Goal: Task Accomplishment & Management: Use online tool/utility

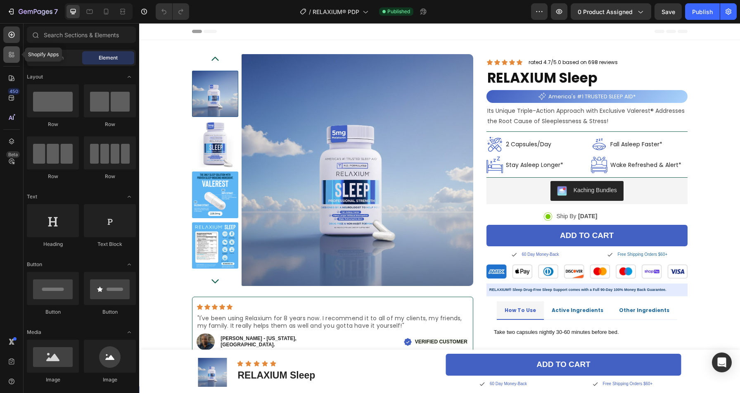
click at [10, 54] on icon at bounding box center [11, 54] width 8 height 8
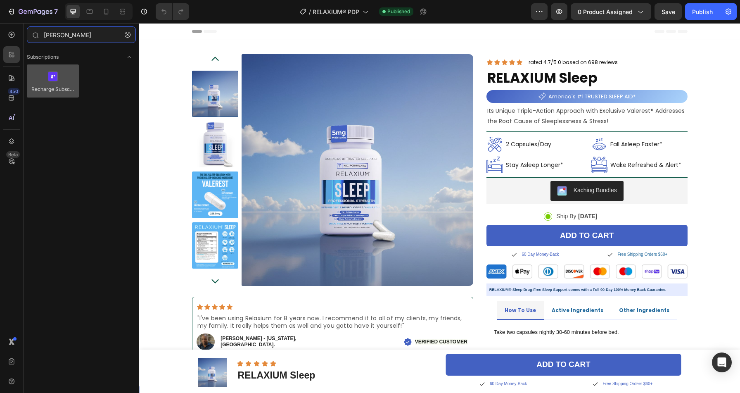
type input "[PERSON_NAME]"
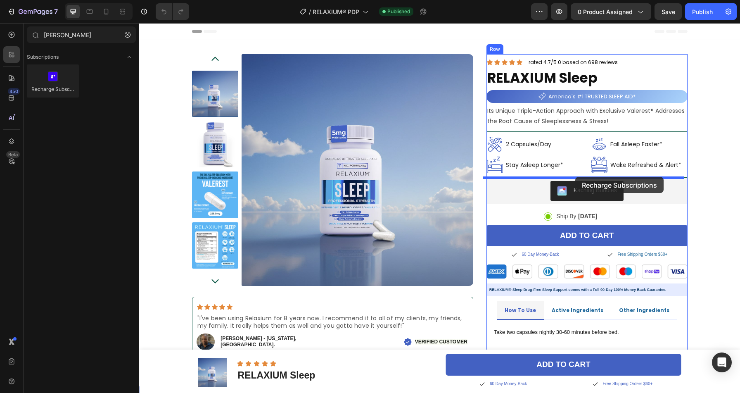
drag, startPoint x: 200, startPoint y: 114, endPoint x: 576, endPoint y: 177, distance: 380.5
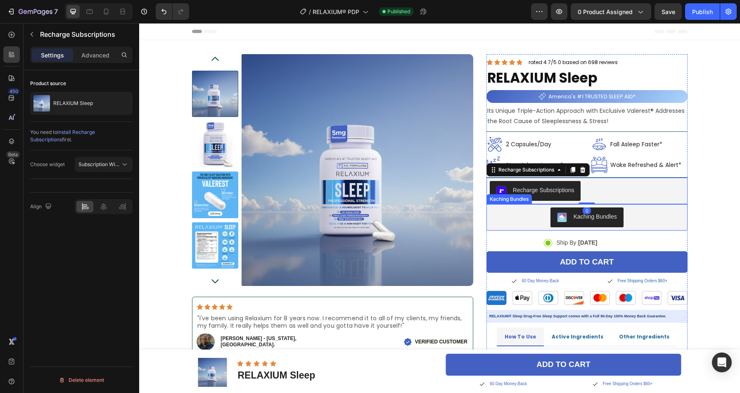
click at [652, 209] on div "Kaching Bundles" at bounding box center [587, 217] width 195 height 20
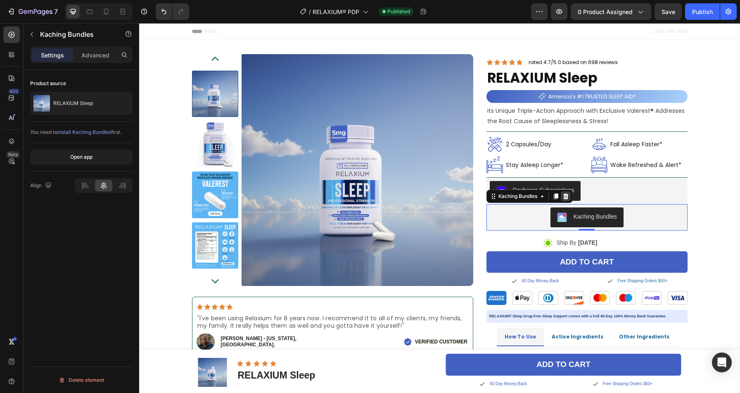
click at [565, 195] on icon at bounding box center [565, 196] width 5 height 6
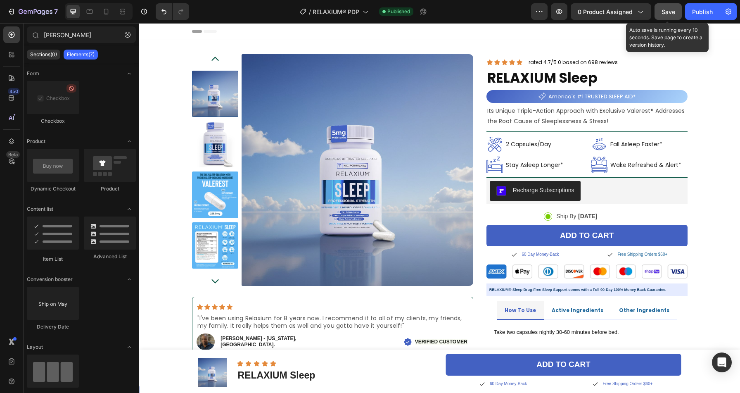
click at [671, 13] on span "Save" at bounding box center [669, 11] width 14 height 7
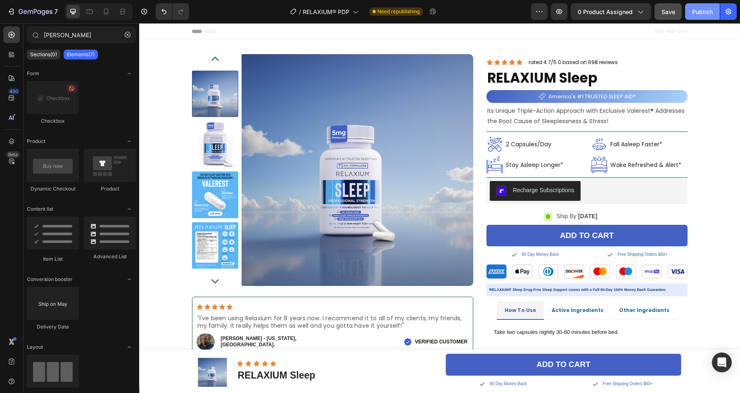
click at [694, 12] on div "Publish" at bounding box center [702, 11] width 21 height 9
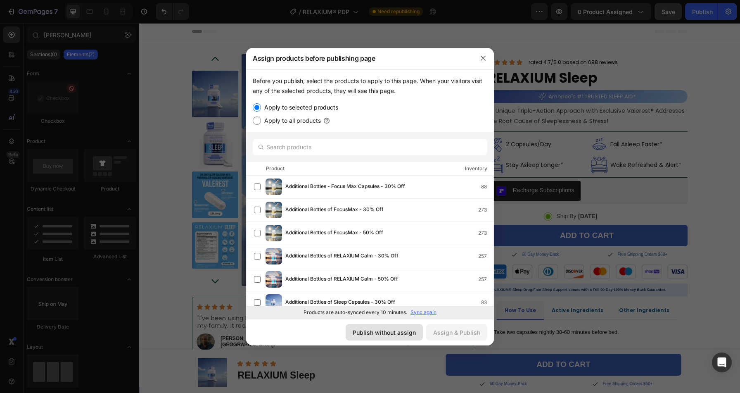
click at [381, 331] on div "Publish without assign" at bounding box center [384, 332] width 63 height 9
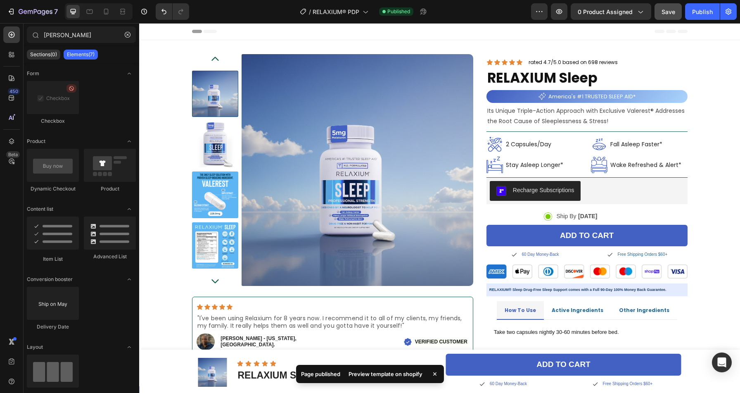
click at [386, 372] on div "Preview template on shopify" at bounding box center [386, 374] width 84 height 12
click at [11, 33] on icon at bounding box center [12, 35] width 6 height 6
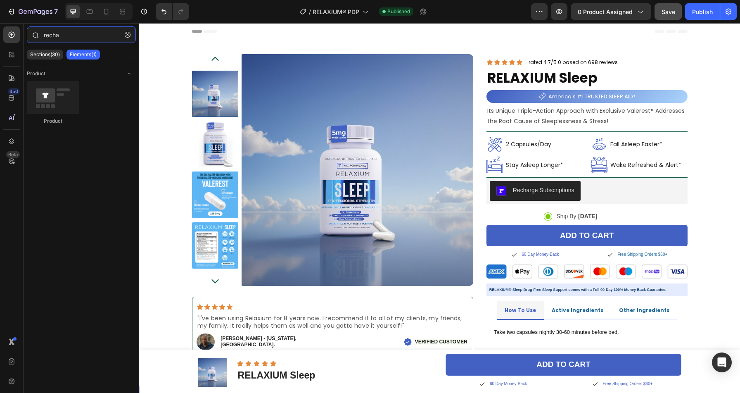
type input "rechar"
click at [588, 184] on div "Recharge Subscriptions" at bounding box center [587, 191] width 195 height 20
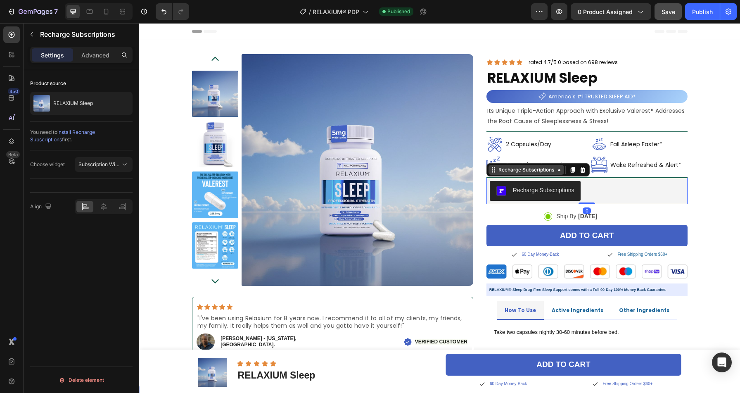
click at [557, 171] on icon at bounding box center [559, 170] width 7 height 7
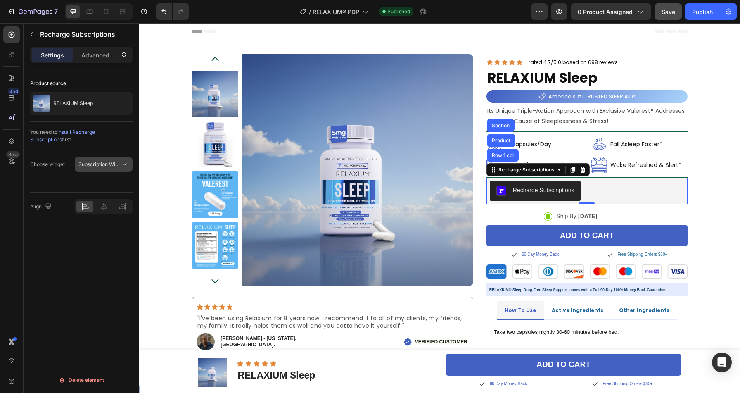
click at [105, 164] on span "Subscription Widget" at bounding box center [102, 164] width 47 height 6
click at [100, 199] on span "Subscription Widget 2.0" at bounding box center [97, 200] width 56 height 7
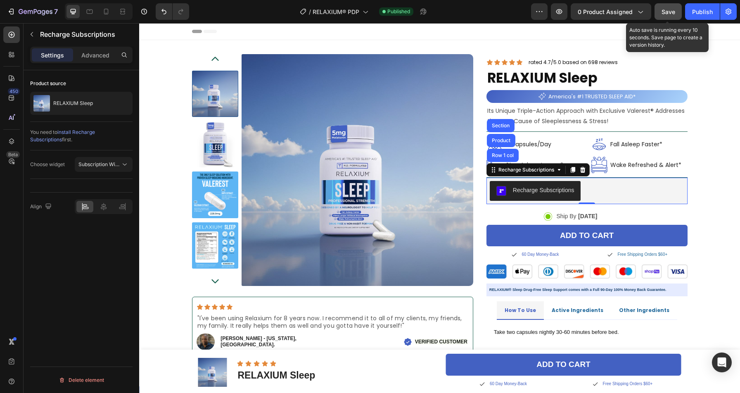
click at [663, 11] on span "Save" at bounding box center [669, 11] width 14 height 7
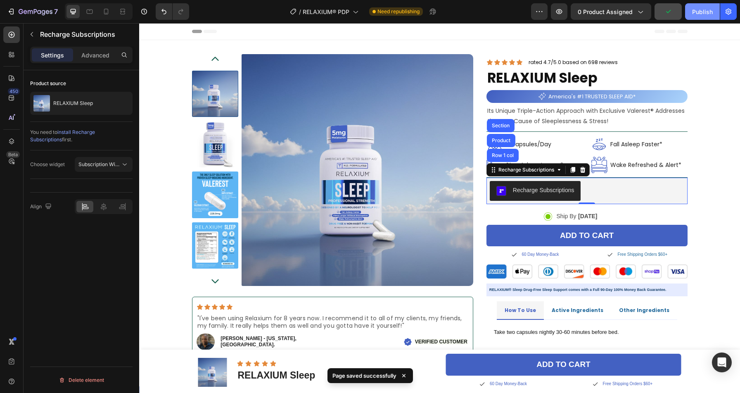
click at [704, 15] on div "Publish" at bounding box center [702, 11] width 21 height 9
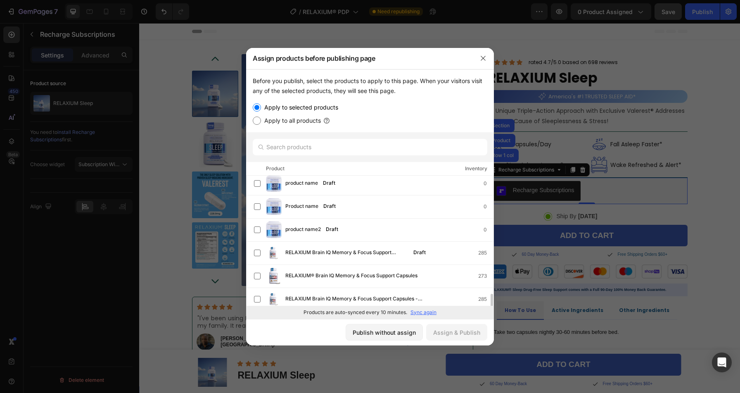
scroll to position [168, 0]
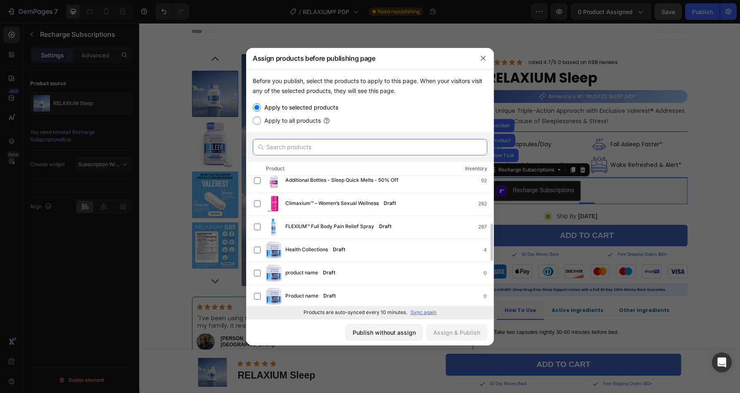
click at [311, 145] on input "text" at bounding box center [370, 147] width 235 height 17
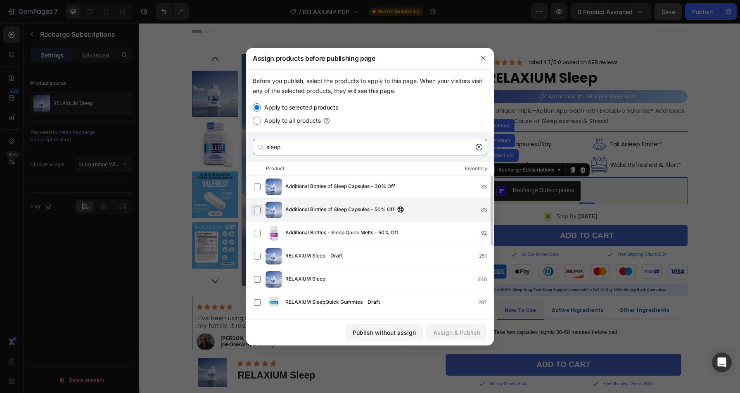
type input "sleep"
click at [259, 209] on label at bounding box center [257, 210] width 7 height 7
click at [450, 334] on div "Assign & Publish" at bounding box center [456, 332] width 47 height 9
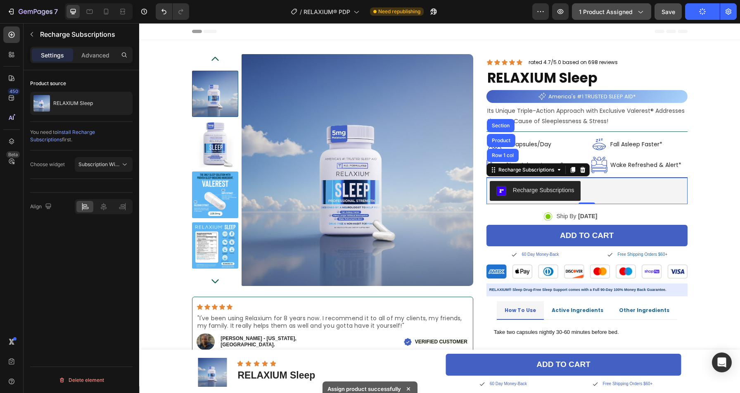
click at [599, 12] on span "1 product assigned" at bounding box center [606, 11] width 54 height 9
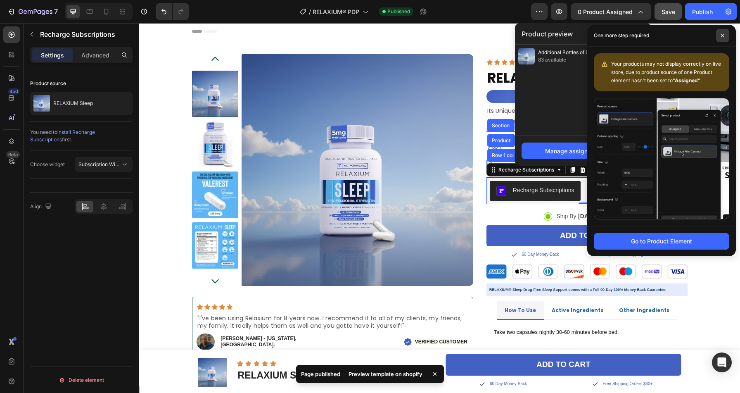
click at [724, 35] on icon at bounding box center [723, 35] width 4 height 4
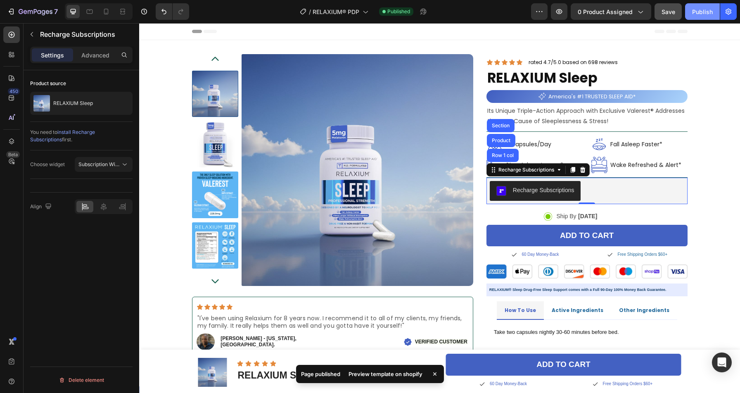
click at [700, 17] on button "Publish" at bounding box center [702, 11] width 35 height 17
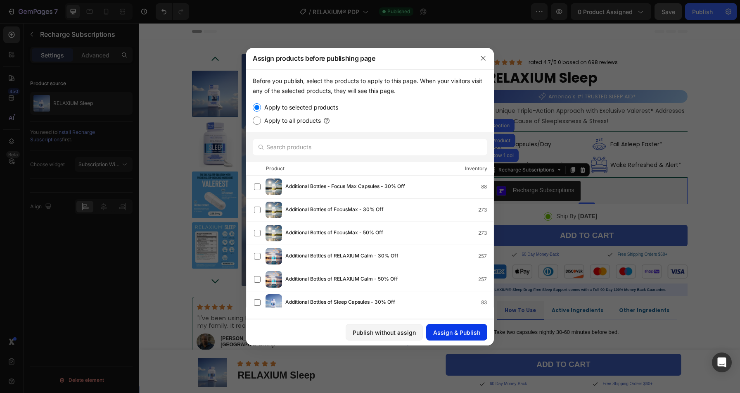
click at [452, 334] on div "Assign & Publish" at bounding box center [456, 332] width 47 height 9
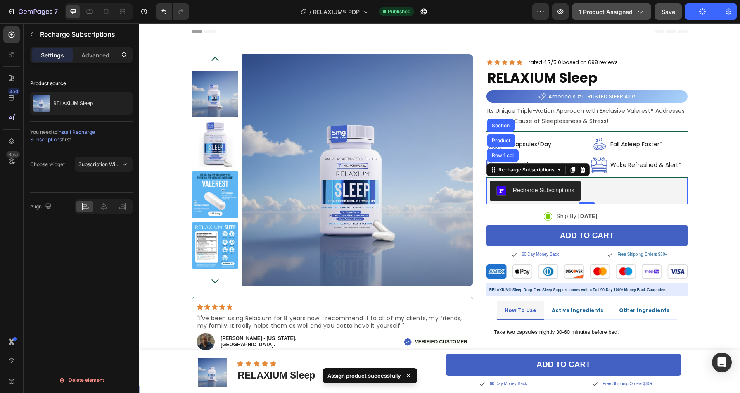
click at [633, 10] on span "1 product assigned" at bounding box center [606, 11] width 54 height 9
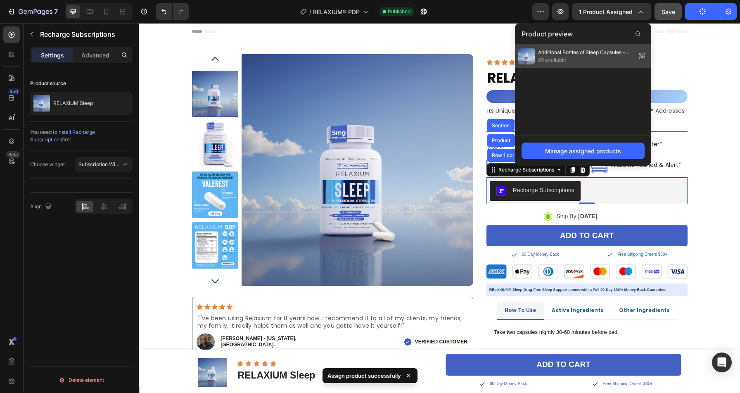
click at [643, 57] on icon at bounding box center [643, 56] width 12 height 12
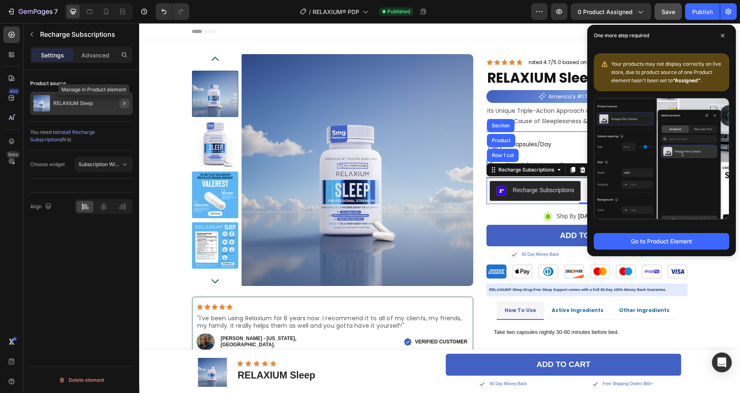
click at [123, 101] on icon "button" at bounding box center [124, 103] width 7 height 7
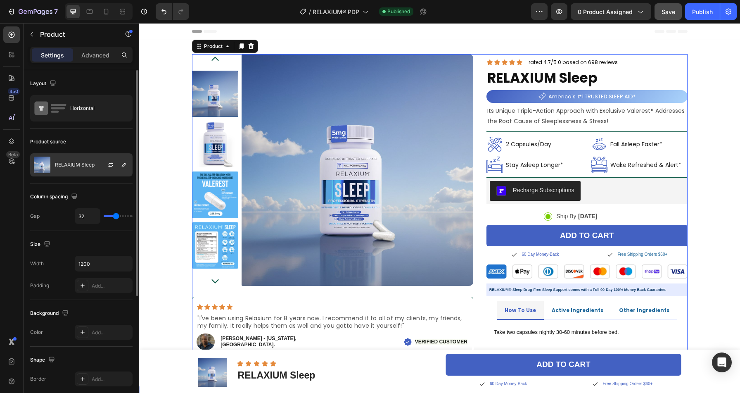
click at [86, 167] on p "RELAXIUM Sleep" at bounding box center [75, 165] width 40 height 6
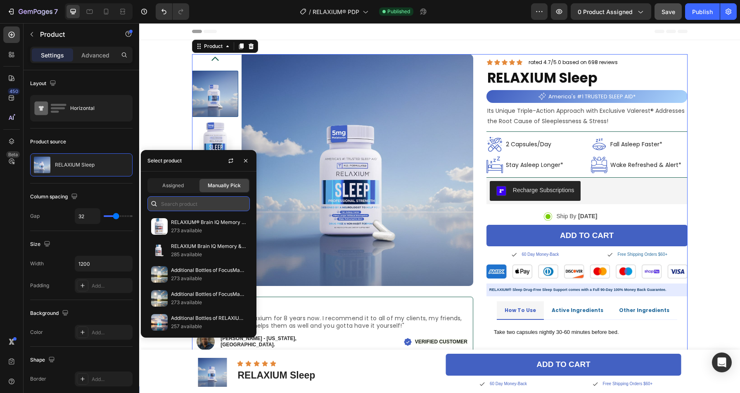
click at [175, 197] on input "text" at bounding box center [199, 203] width 102 height 15
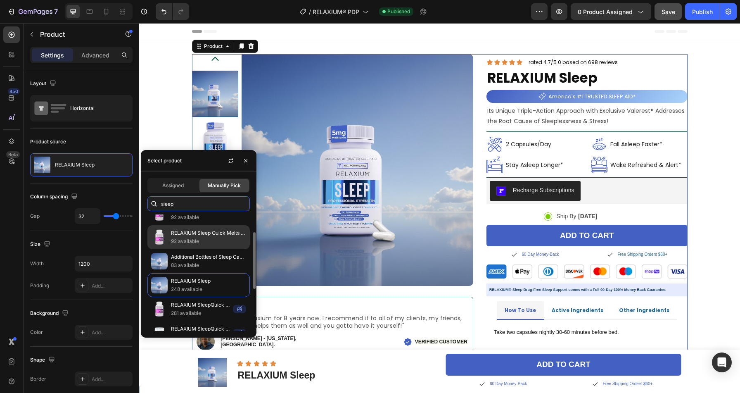
scroll to position [0, 0]
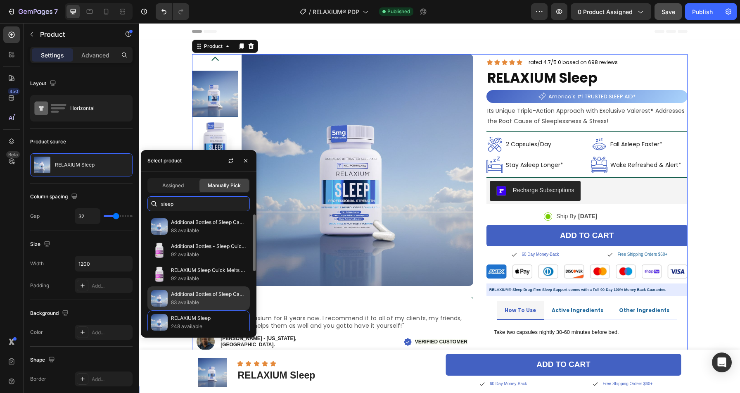
type input "sleep"
click at [187, 292] on p "Additional Bottles of Sleep Capsules - 30% Off" at bounding box center [208, 294] width 75 height 8
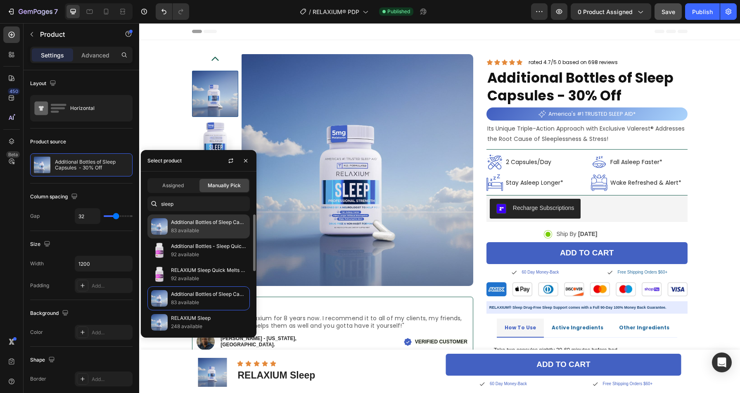
click at [171, 231] on p "83 available" at bounding box center [208, 230] width 75 height 8
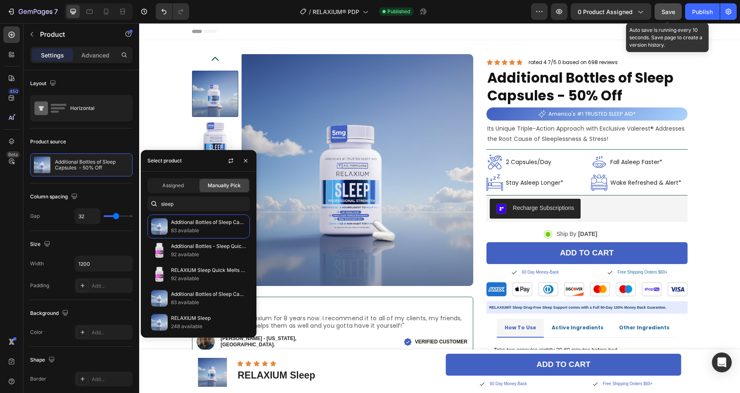
click at [668, 17] on button "Save" at bounding box center [668, 11] width 27 height 17
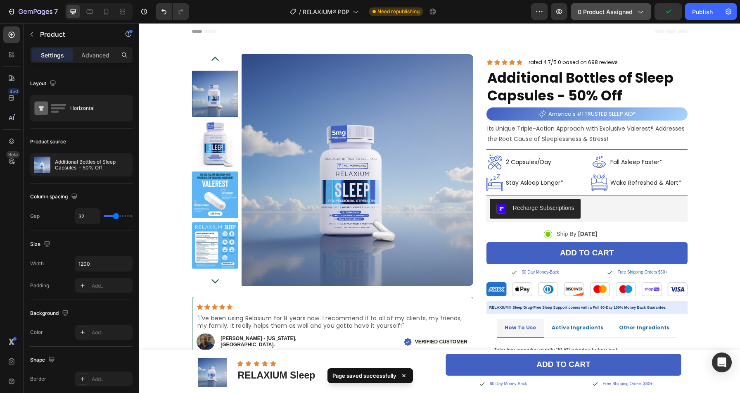
click at [638, 14] on icon "button" at bounding box center [640, 11] width 8 height 8
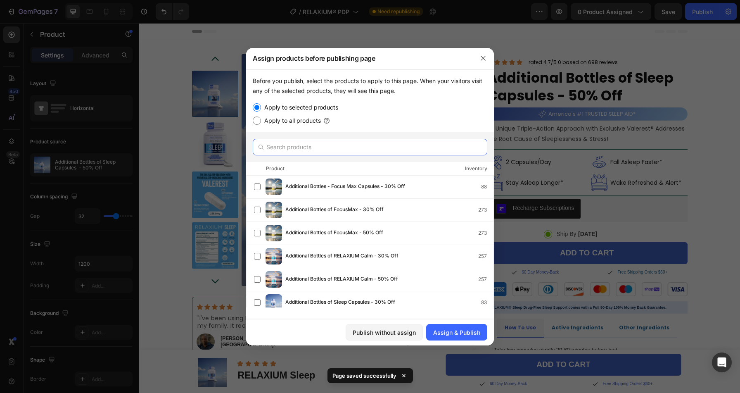
click at [344, 147] on input "text" at bounding box center [370, 147] width 235 height 17
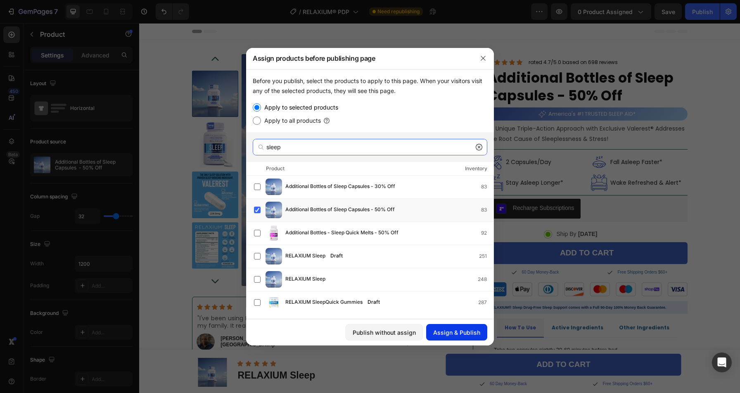
type input "sleep"
click at [452, 333] on div "Assign & Publish" at bounding box center [456, 332] width 47 height 9
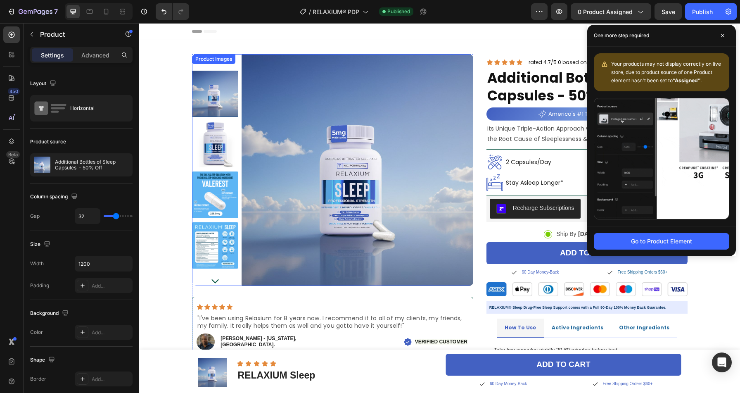
click at [228, 65] on div "Product Images" at bounding box center [332, 170] width 281 height 232
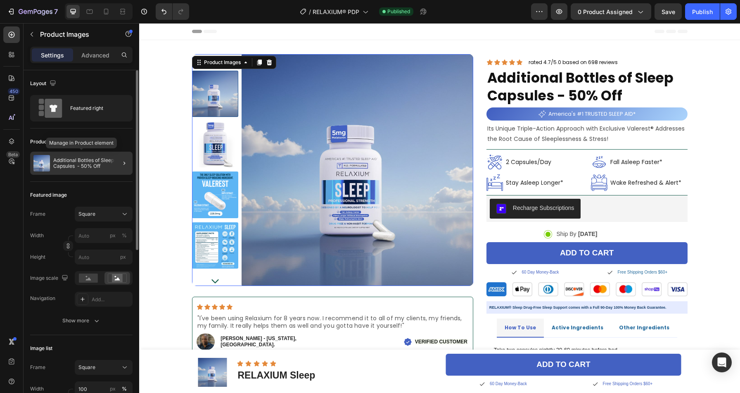
click at [70, 163] on p "Additional Bottles of Sleep Capsules - 50% Off" at bounding box center [91, 163] width 76 height 12
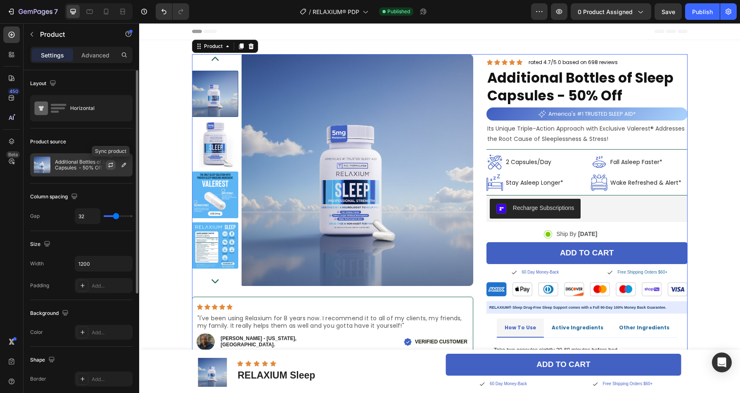
click at [111, 164] on icon "button" at bounding box center [110, 165] width 7 height 7
click at [122, 165] on icon "button" at bounding box center [124, 165] width 4 height 4
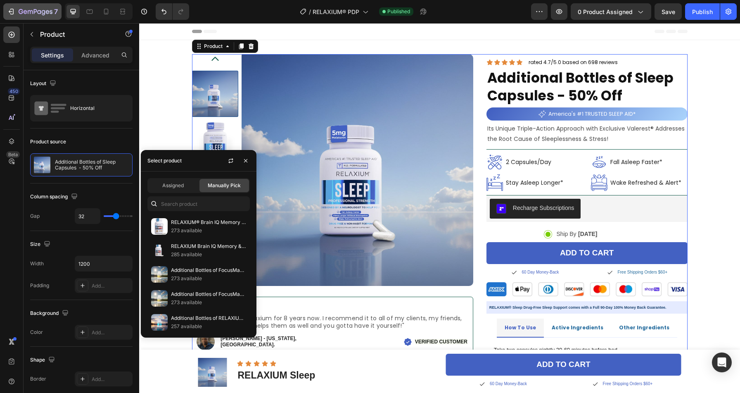
click at [38, 9] on icon "button" at bounding box center [36, 12] width 34 height 7
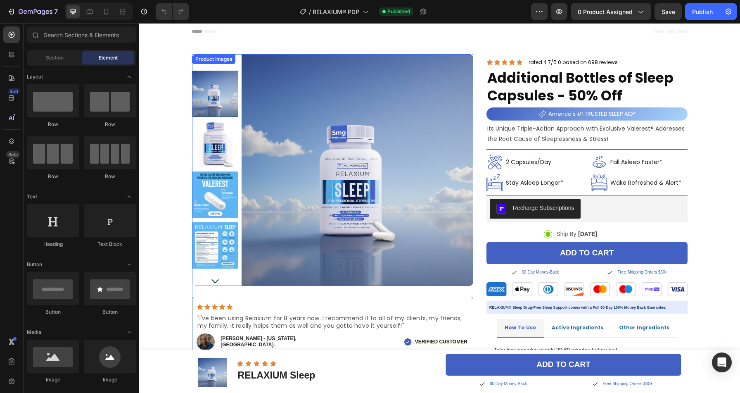
click at [231, 64] on div "Product Images" at bounding box center [213, 59] width 43 height 10
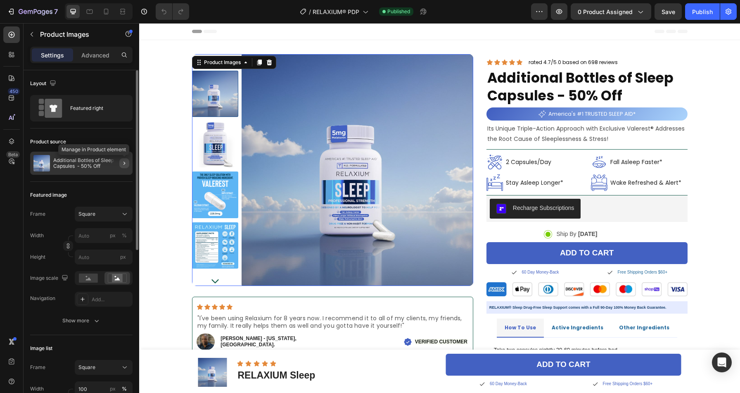
click at [126, 165] on icon "button" at bounding box center [124, 163] width 7 height 7
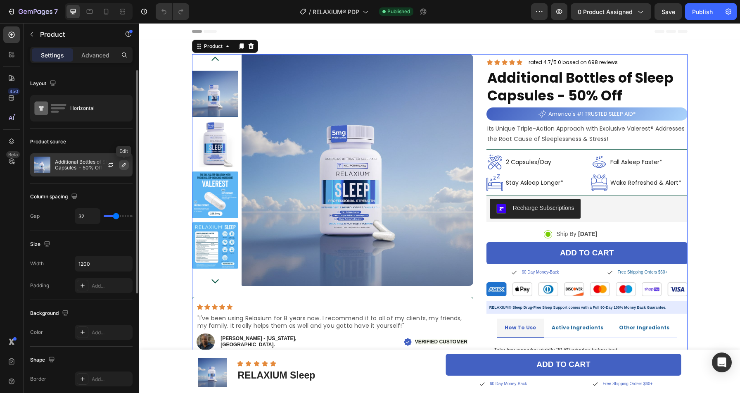
click at [124, 166] on icon "button" at bounding box center [124, 165] width 4 height 4
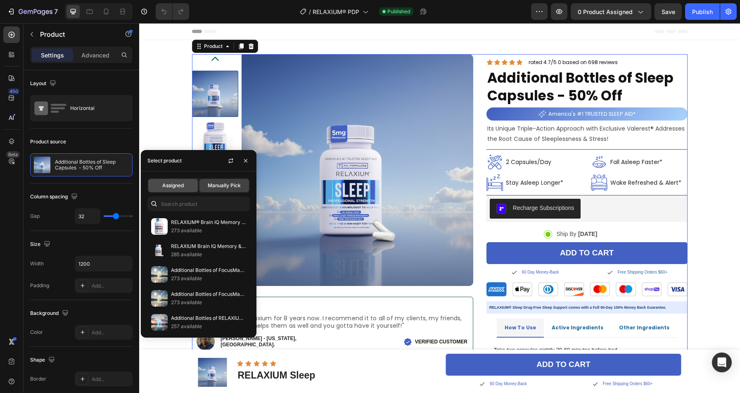
click at [174, 183] on span "Assigned" at bounding box center [172, 185] width 21 height 7
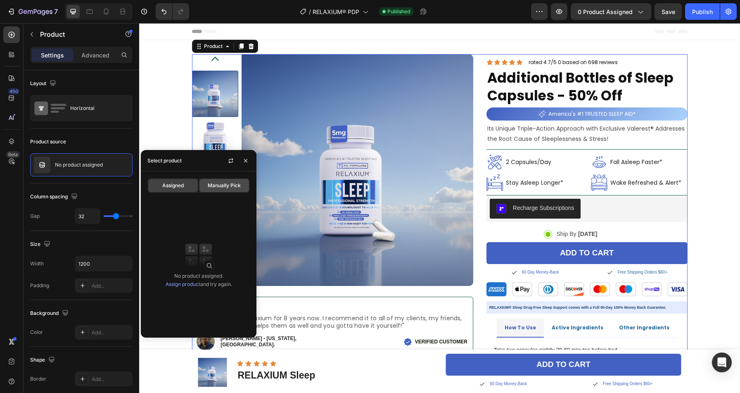
click at [217, 186] on span "Manually Pick" at bounding box center [224, 185] width 33 height 7
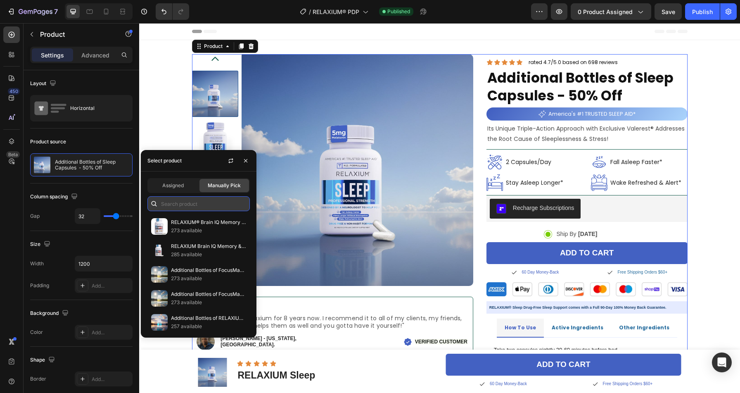
click at [177, 201] on input "text" at bounding box center [199, 203] width 102 height 15
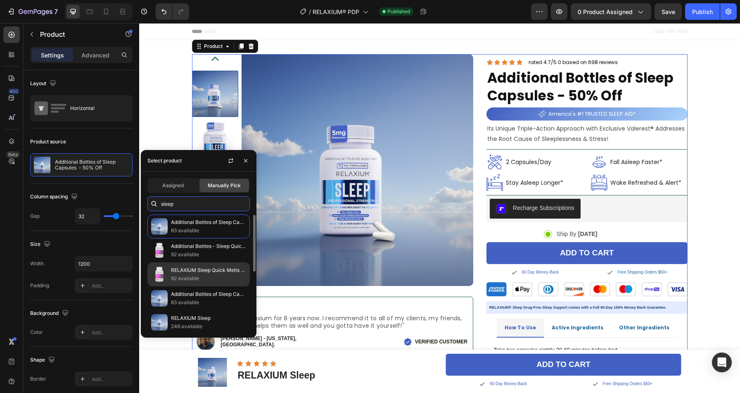
scroll to position [19, 0]
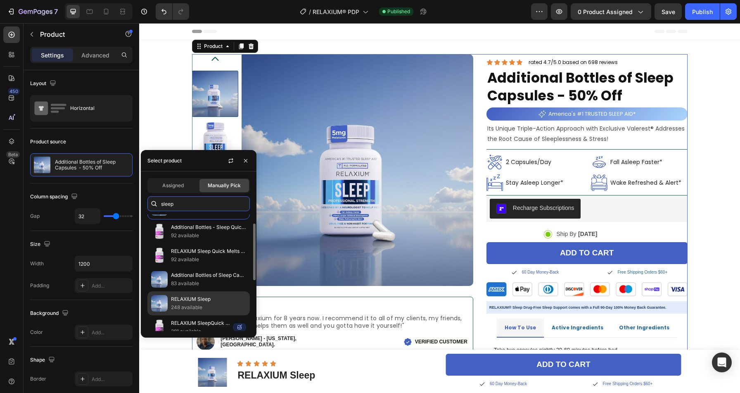
type input "sleep"
click at [188, 299] on p "RELAXIUM Sleep" at bounding box center [208, 299] width 75 height 8
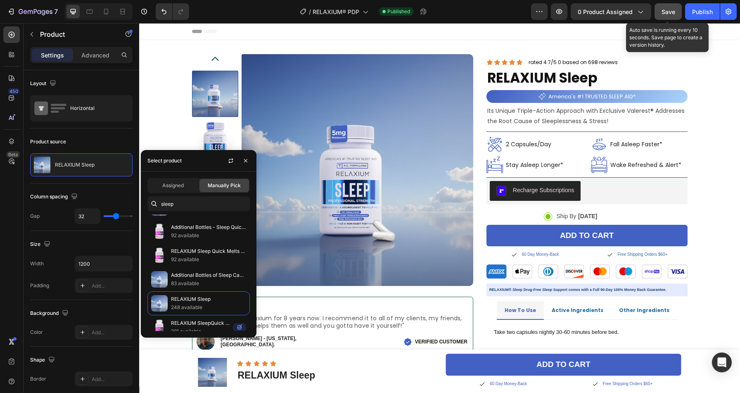
click at [671, 12] on span "Save" at bounding box center [669, 11] width 14 height 7
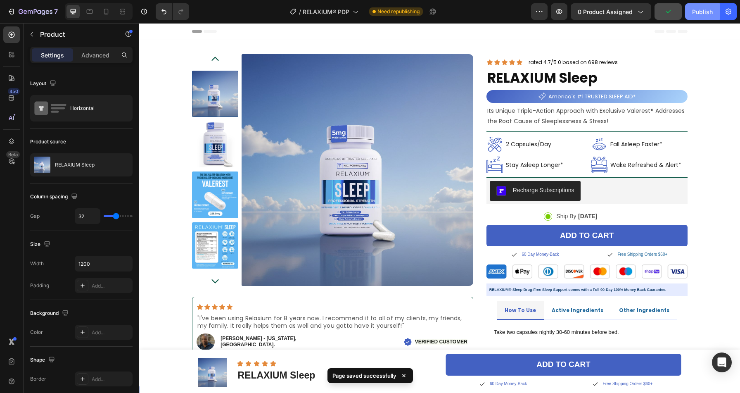
click at [704, 17] on button "Publish" at bounding box center [702, 11] width 35 height 17
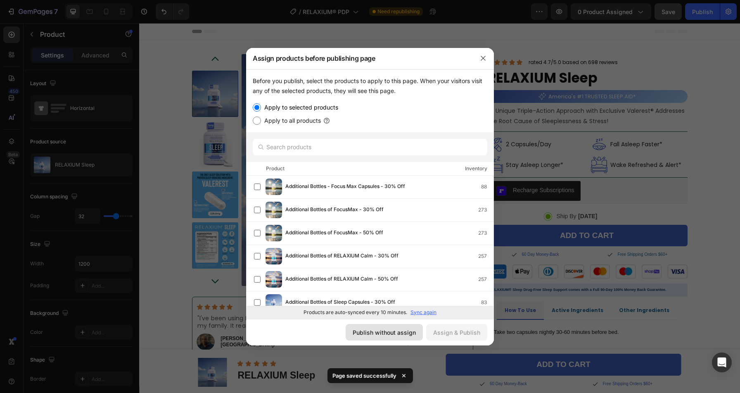
click at [388, 335] on div "Publish without assign" at bounding box center [384, 332] width 63 height 9
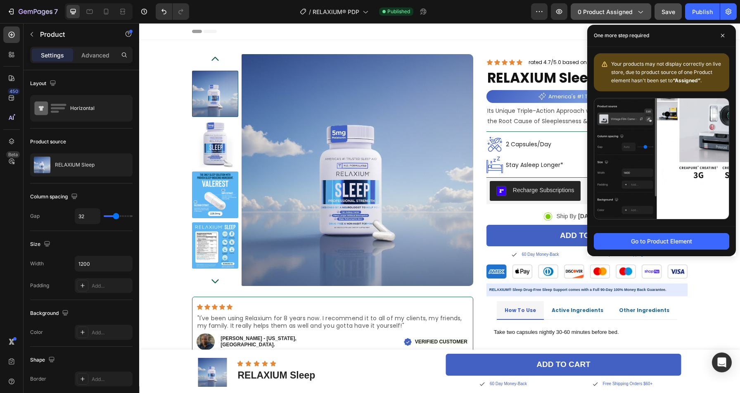
click at [600, 11] on span "0 product assigned" at bounding box center [605, 11] width 55 height 9
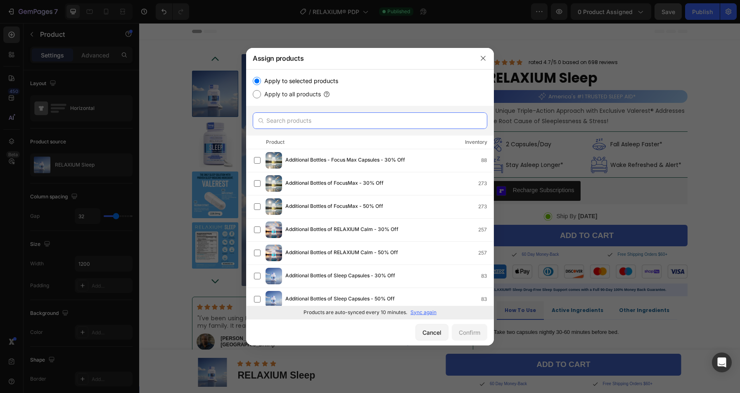
click at [316, 117] on input "text" at bounding box center [370, 120] width 235 height 17
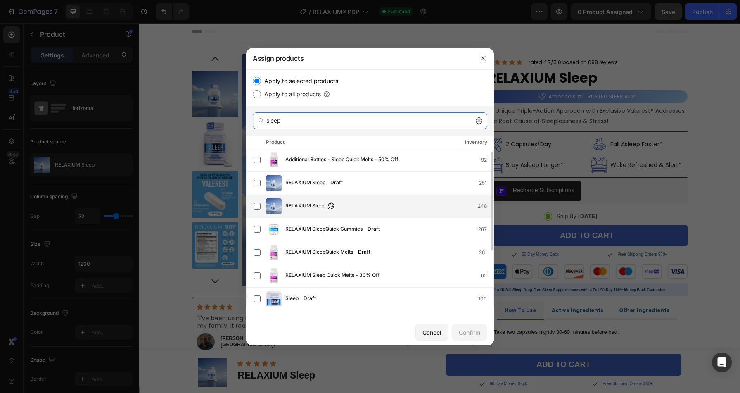
scroll to position [51, 0]
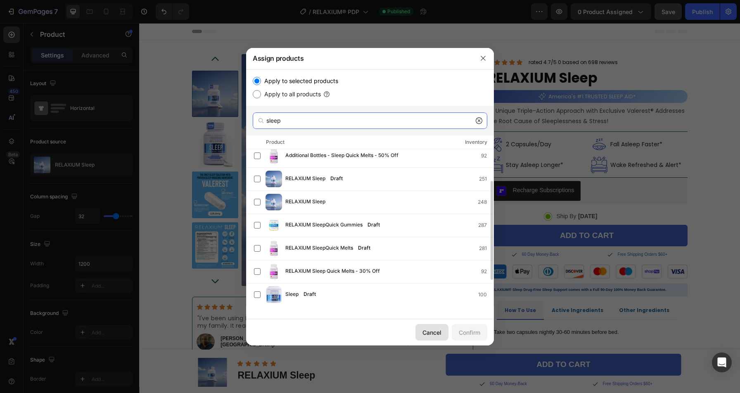
type input "sleep"
click at [430, 326] on button "Cancel" at bounding box center [432, 332] width 33 height 17
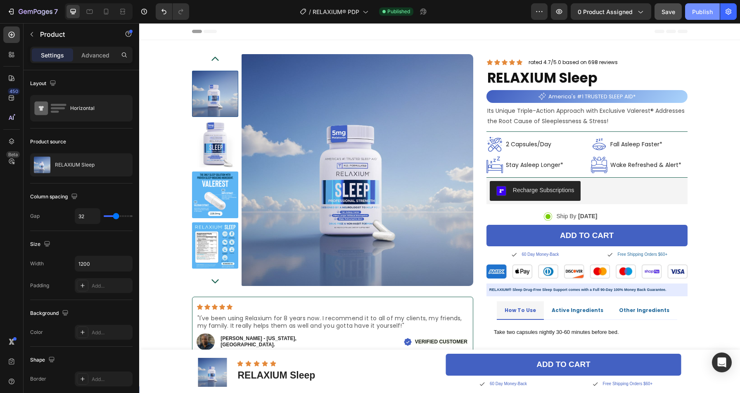
click at [694, 15] on div "Publish" at bounding box center [702, 11] width 21 height 9
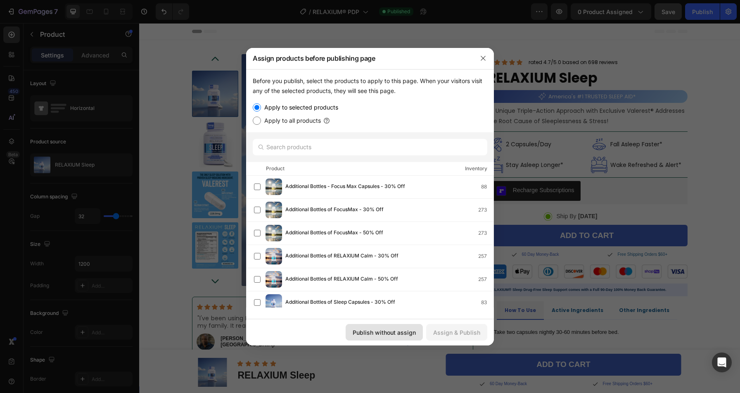
click at [360, 329] on div "Publish without assign" at bounding box center [384, 332] width 63 height 9
